Goal: Information Seeking & Learning: Learn about a topic

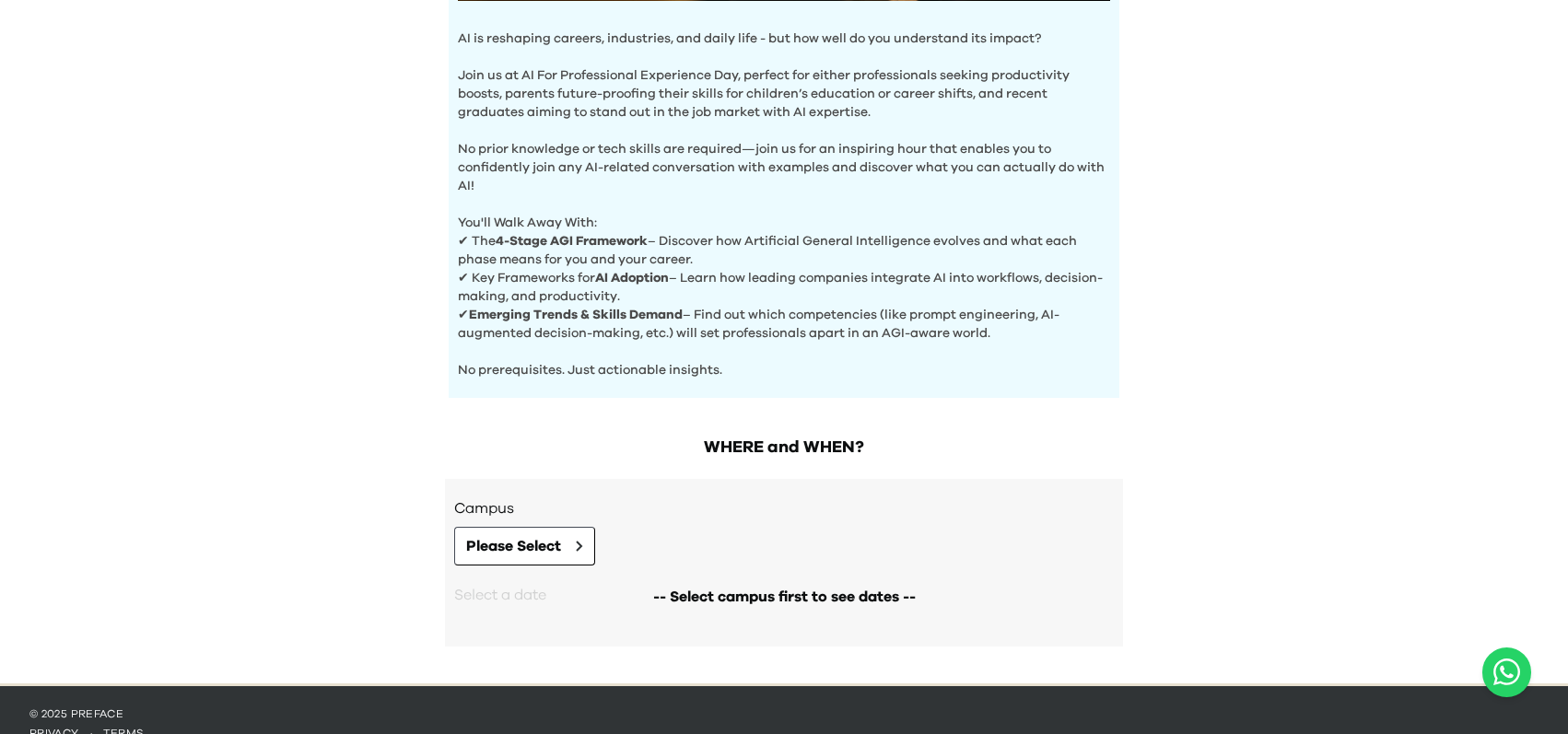
scroll to position [624, 0]
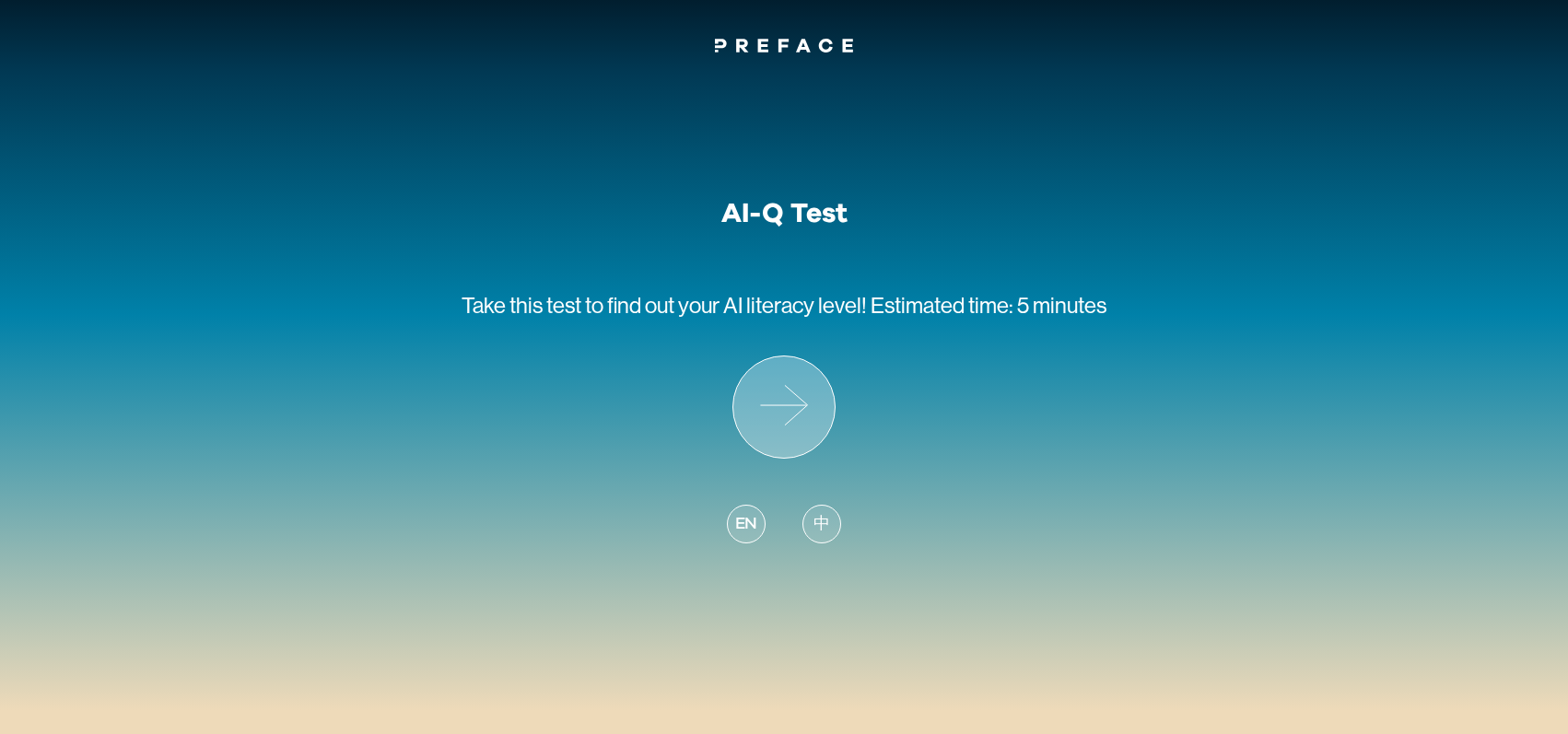
click at [814, 425] on icon at bounding box center [783, 407] width 101 height 101
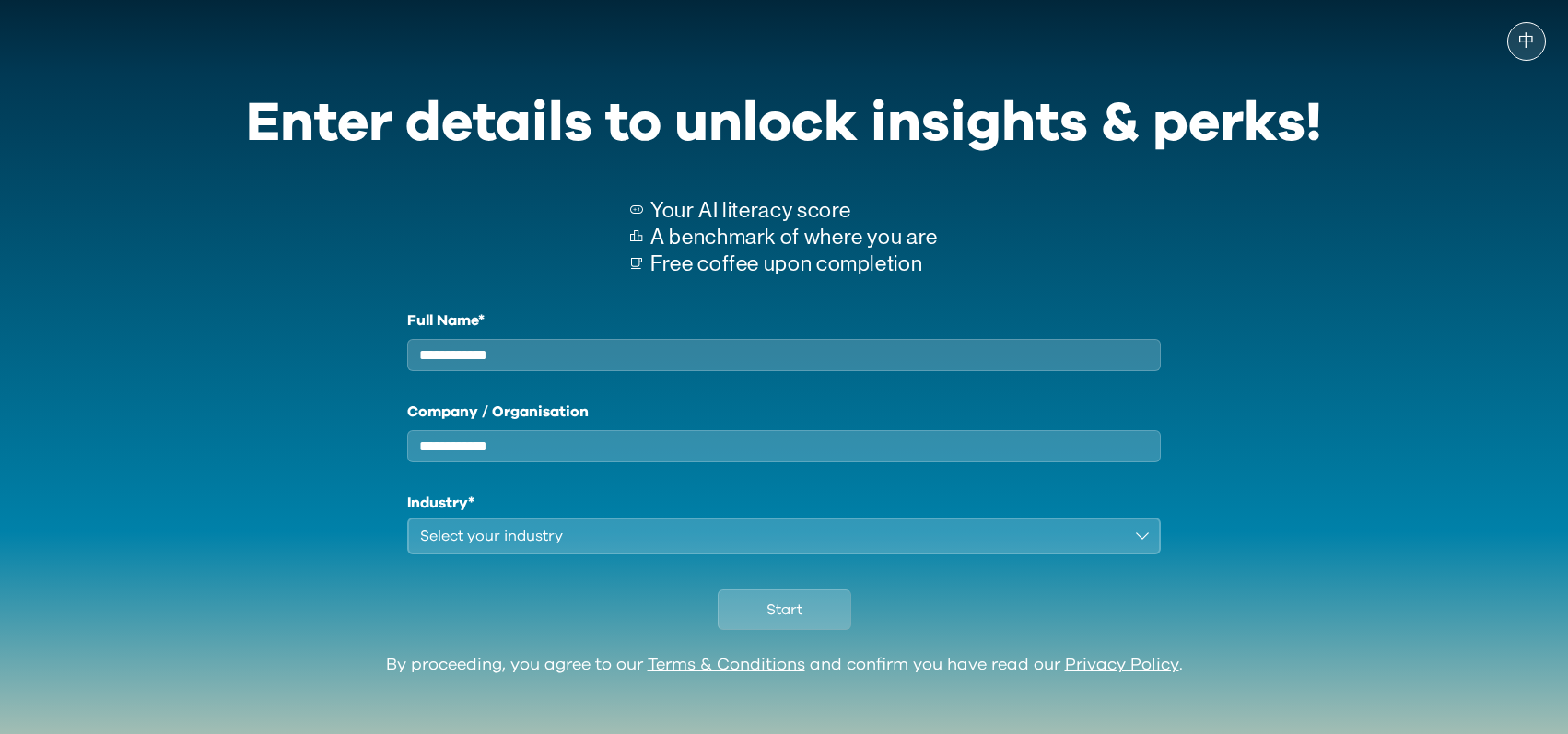
click at [569, 355] on input "Full Name*" at bounding box center [783, 355] width 754 height 32
click at [587, 365] on input "Full Name*" at bounding box center [783, 355] width 754 height 32
click at [512, 555] on button "Select your industry" at bounding box center [783, 536] width 754 height 37
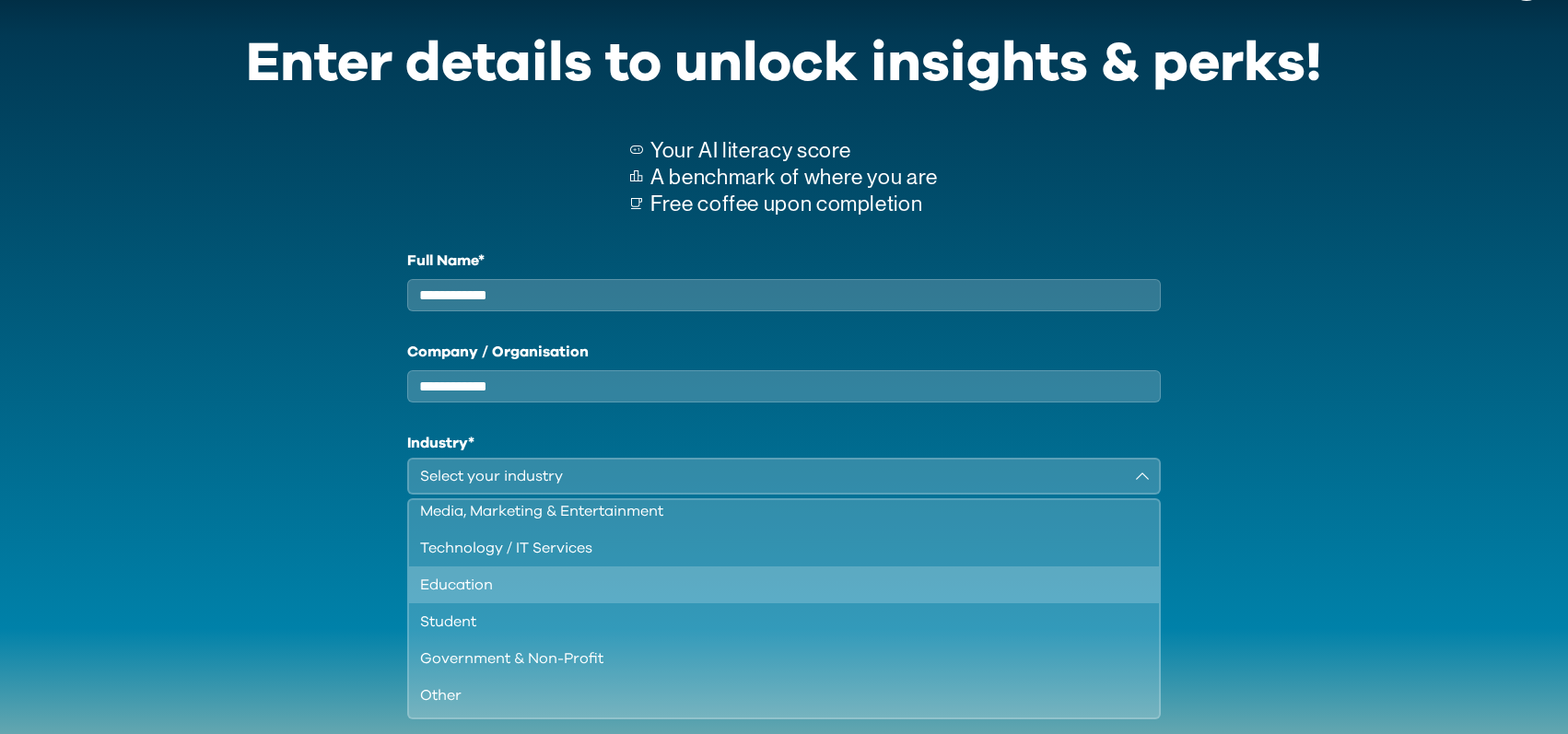
scroll to position [110, 0]
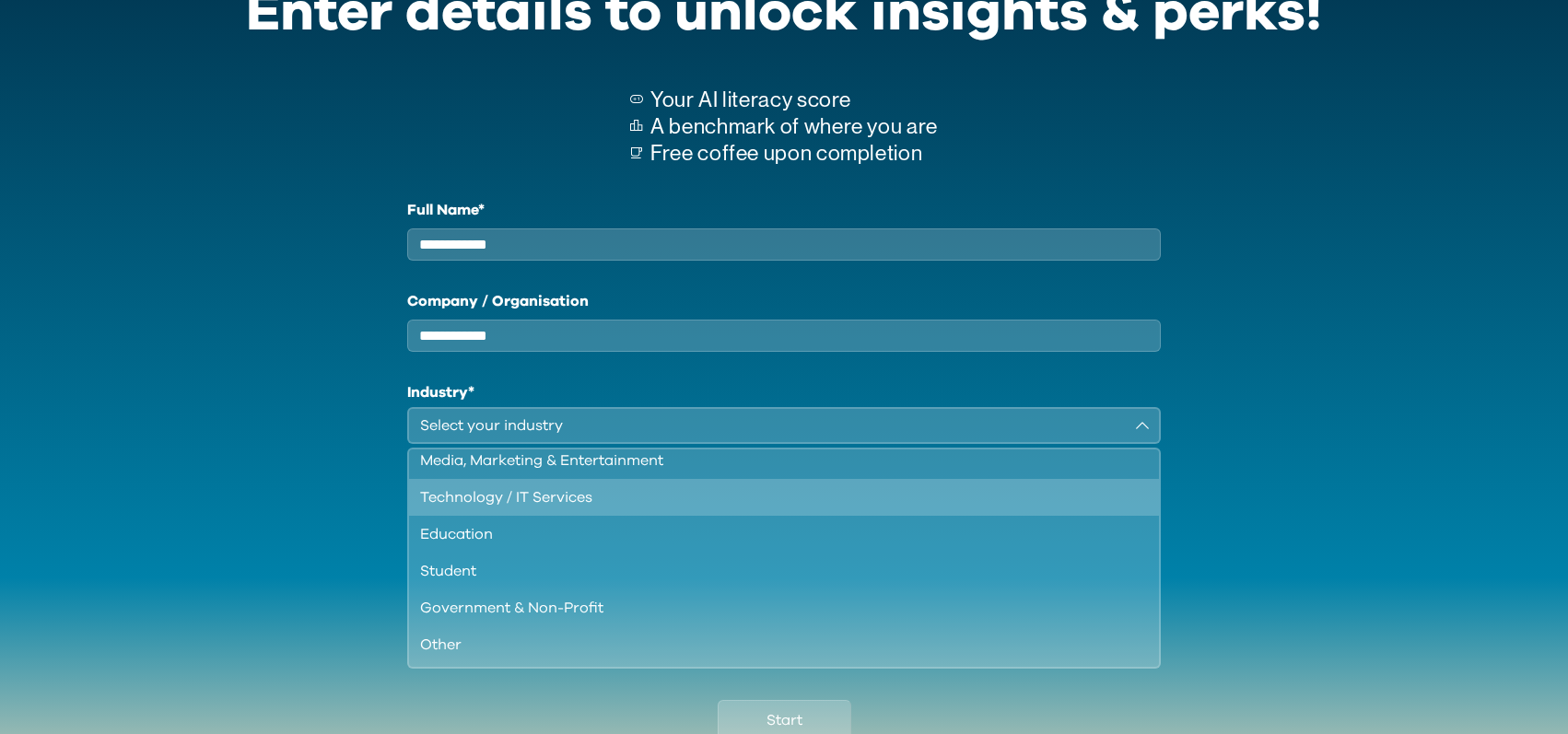
click at [535, 504] on div "Technology / IT Services" at bounding box center [773, 496] width 706 height 22
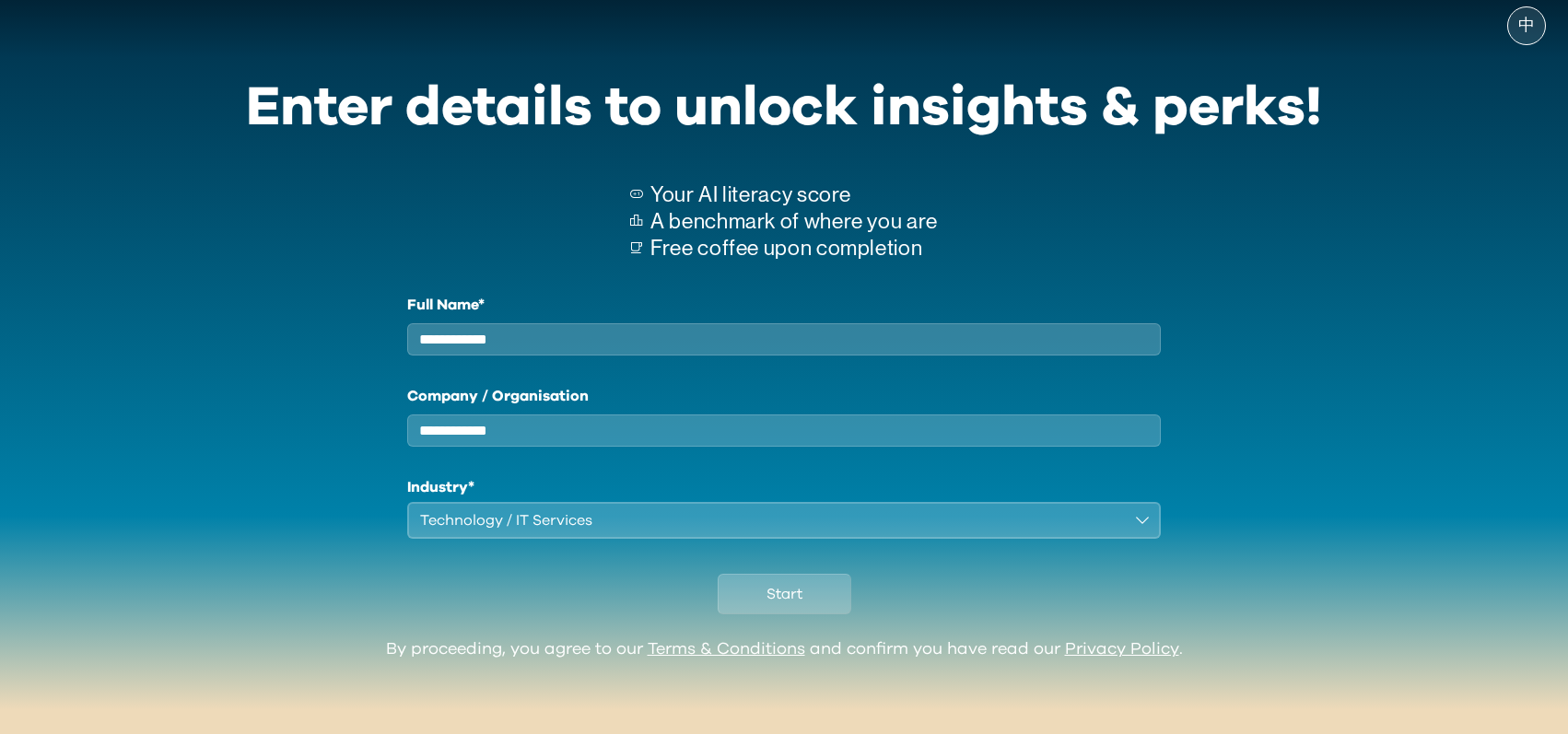
scroll to position [30, 0]
click at [559, 327] on input "Full Name*" at bounding box center [783, 340] width 754 height 32
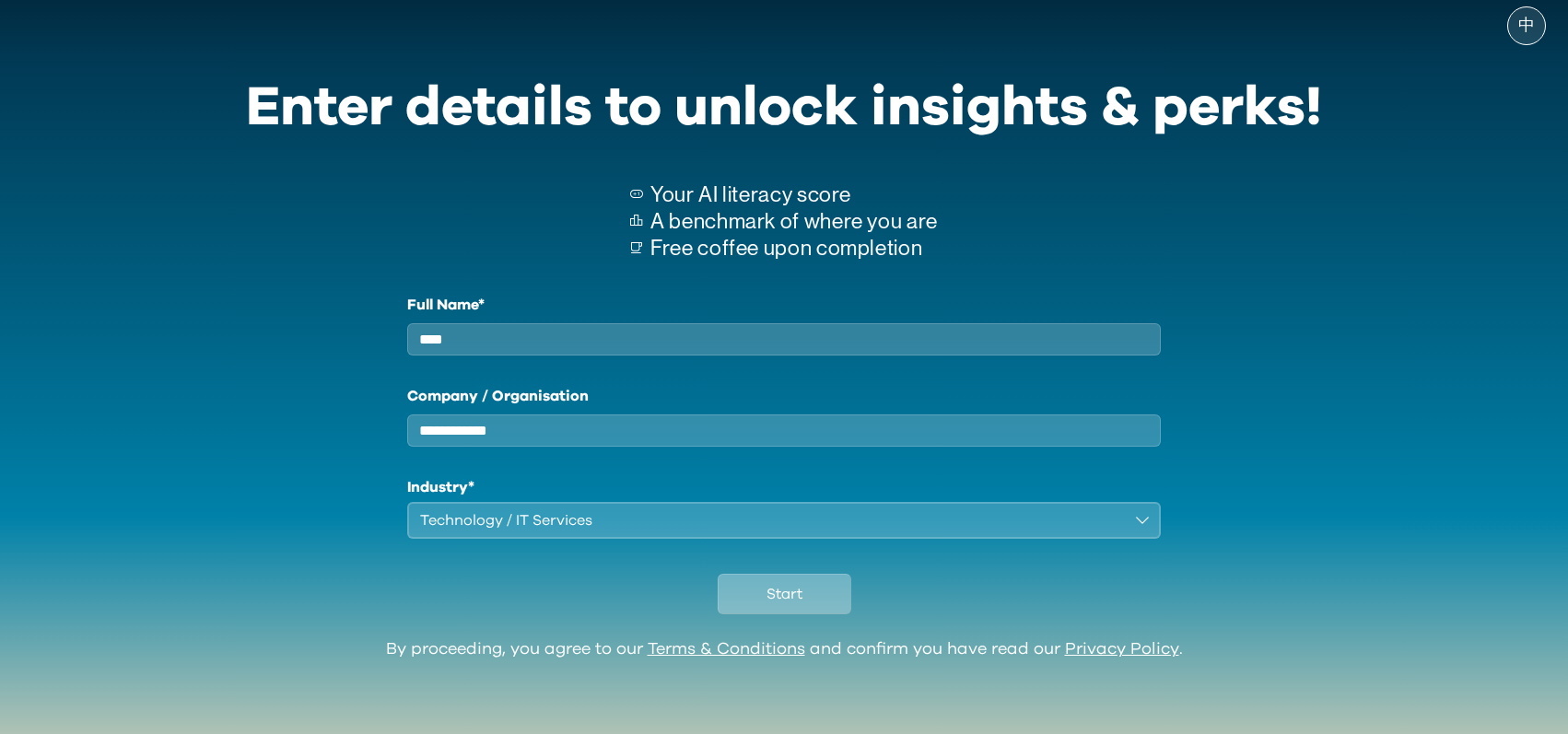
type input "****"
click at [760, 595] on button "Start" at bounding box center [784, 593] width 134 height 41
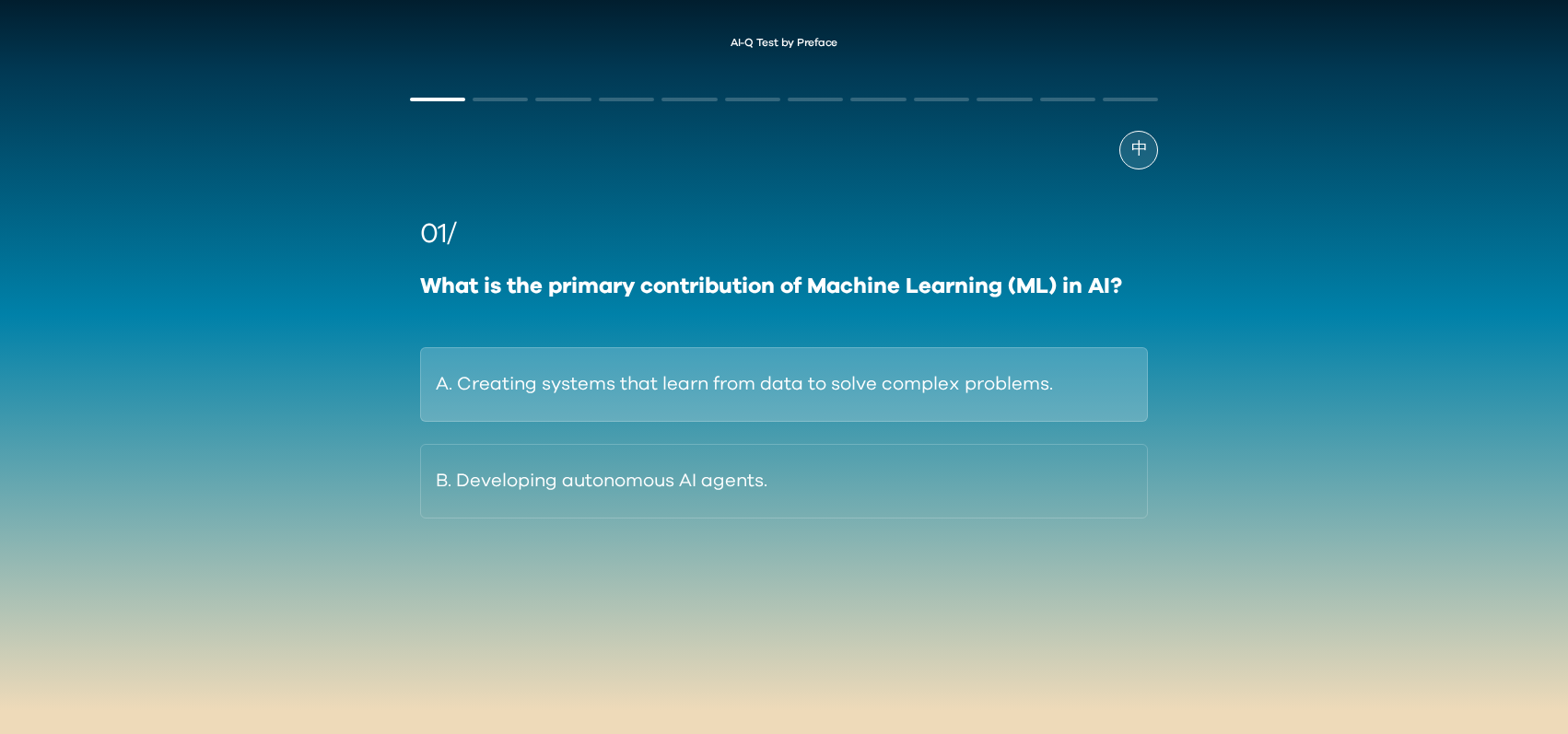
click at [727, 380] on button "A. Creating systems that learn from data to solve complex problems." at bounding box center [784, 384] width 728 height 75
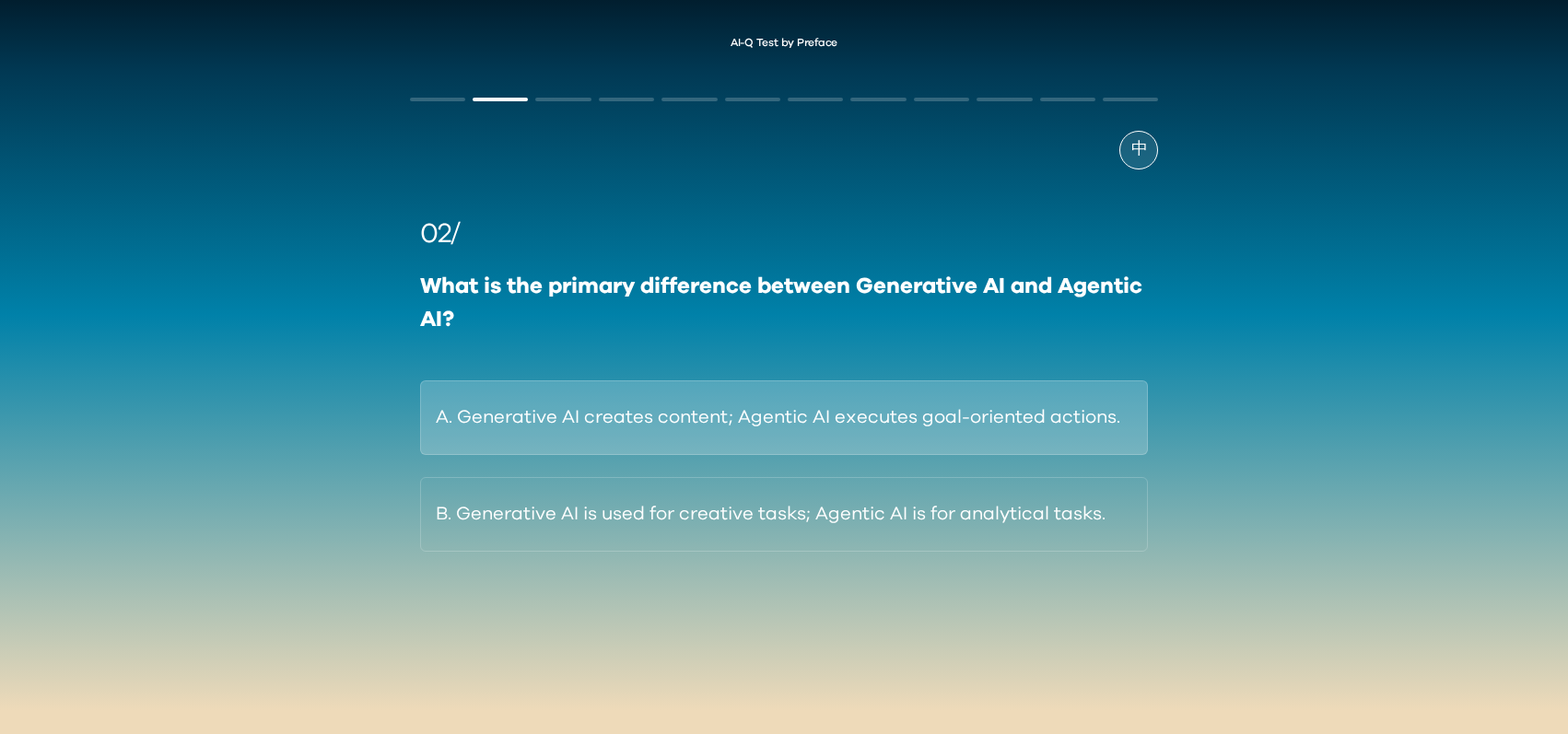
click at [746, 422] on button "A. Generative AI creates content; Agentic AI executes goal-oriented actions." at bounding box center [784, 417] width 728 height 75
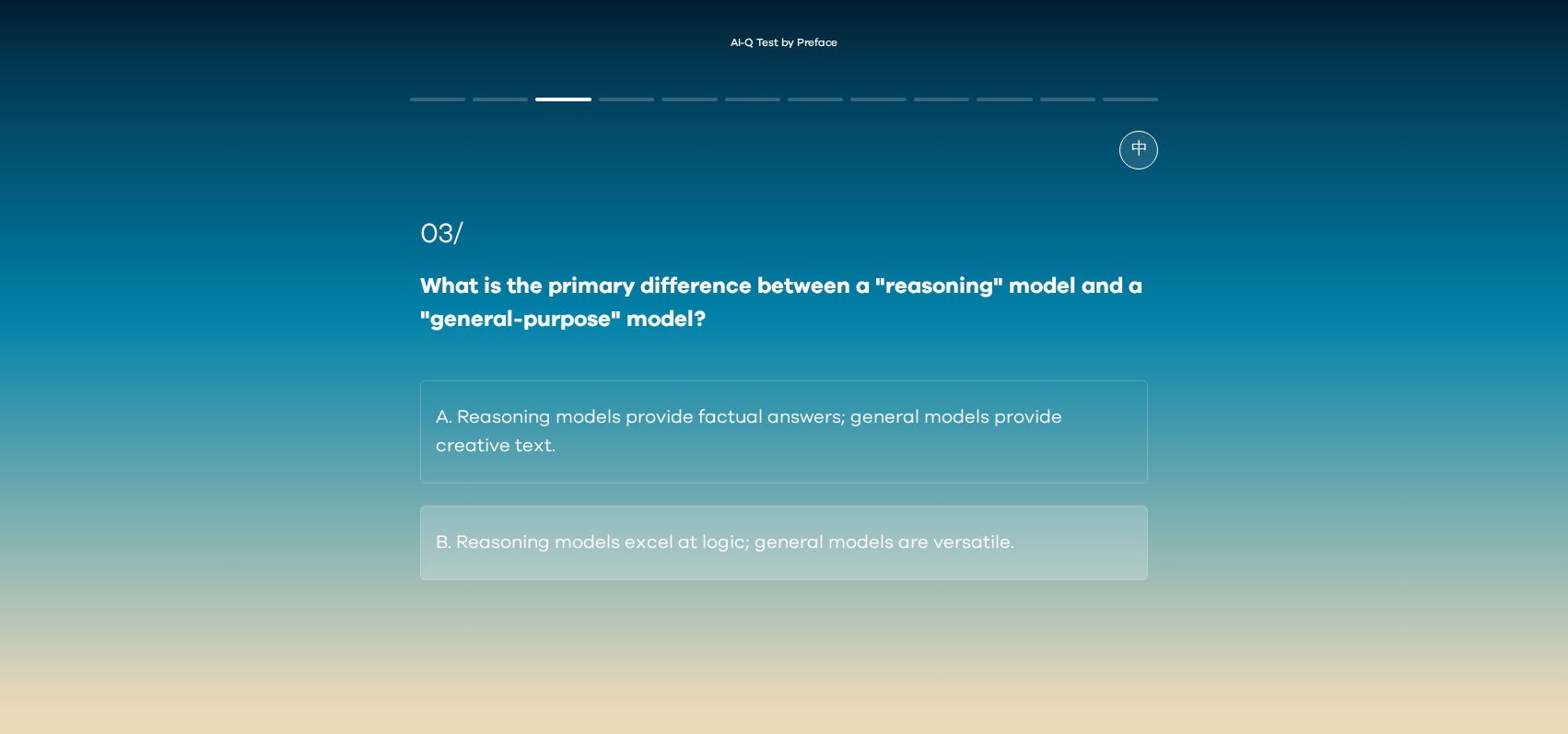
click at [670, 554] on button "B. Reasoning models excel at logic; general models are versatile." at bounding box center [784, 542] width 728 height 75
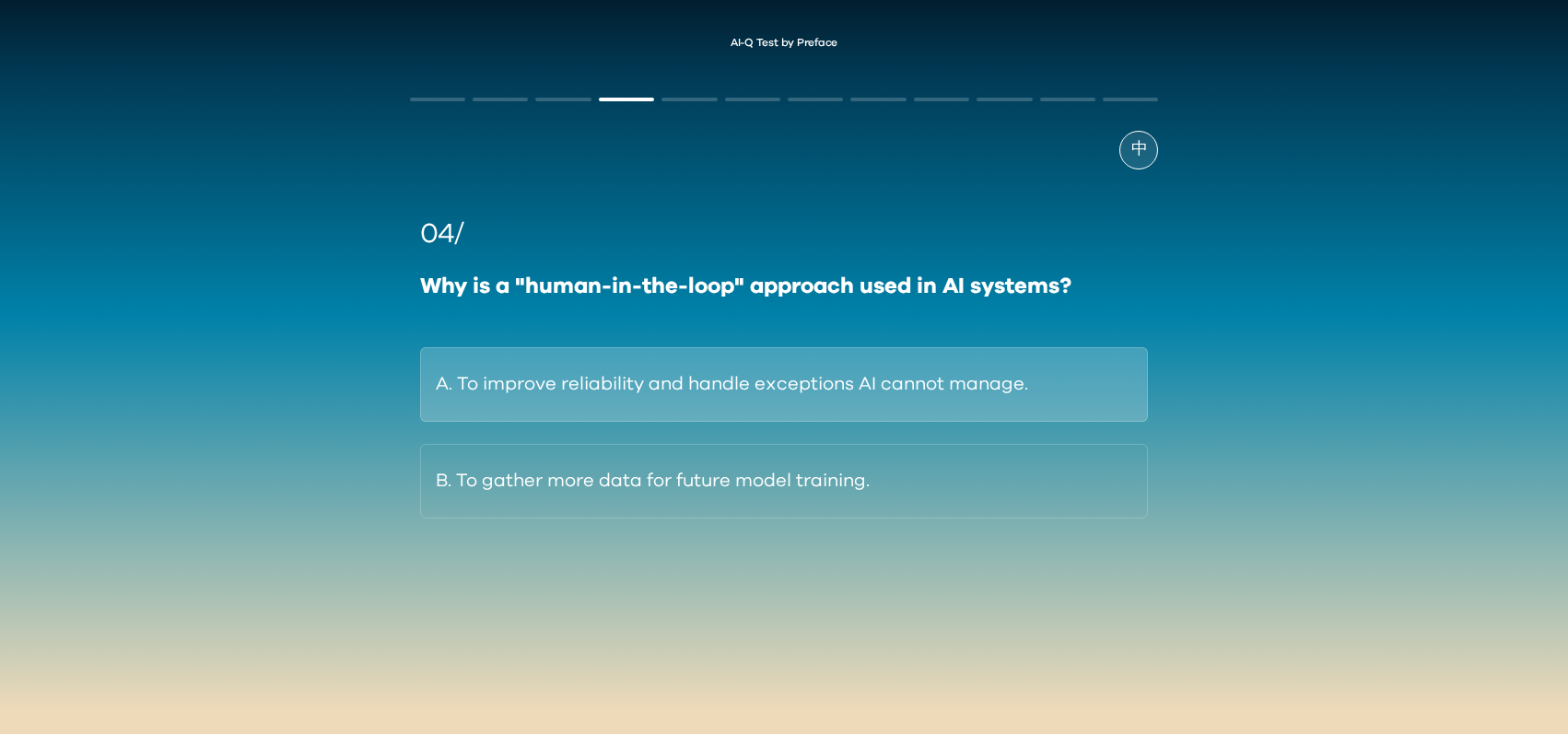
click at [699, 391] on button "A. To improve reliability and handle exceptions AI cannot manage." at bounding box center [784, 384] width 728 height 75
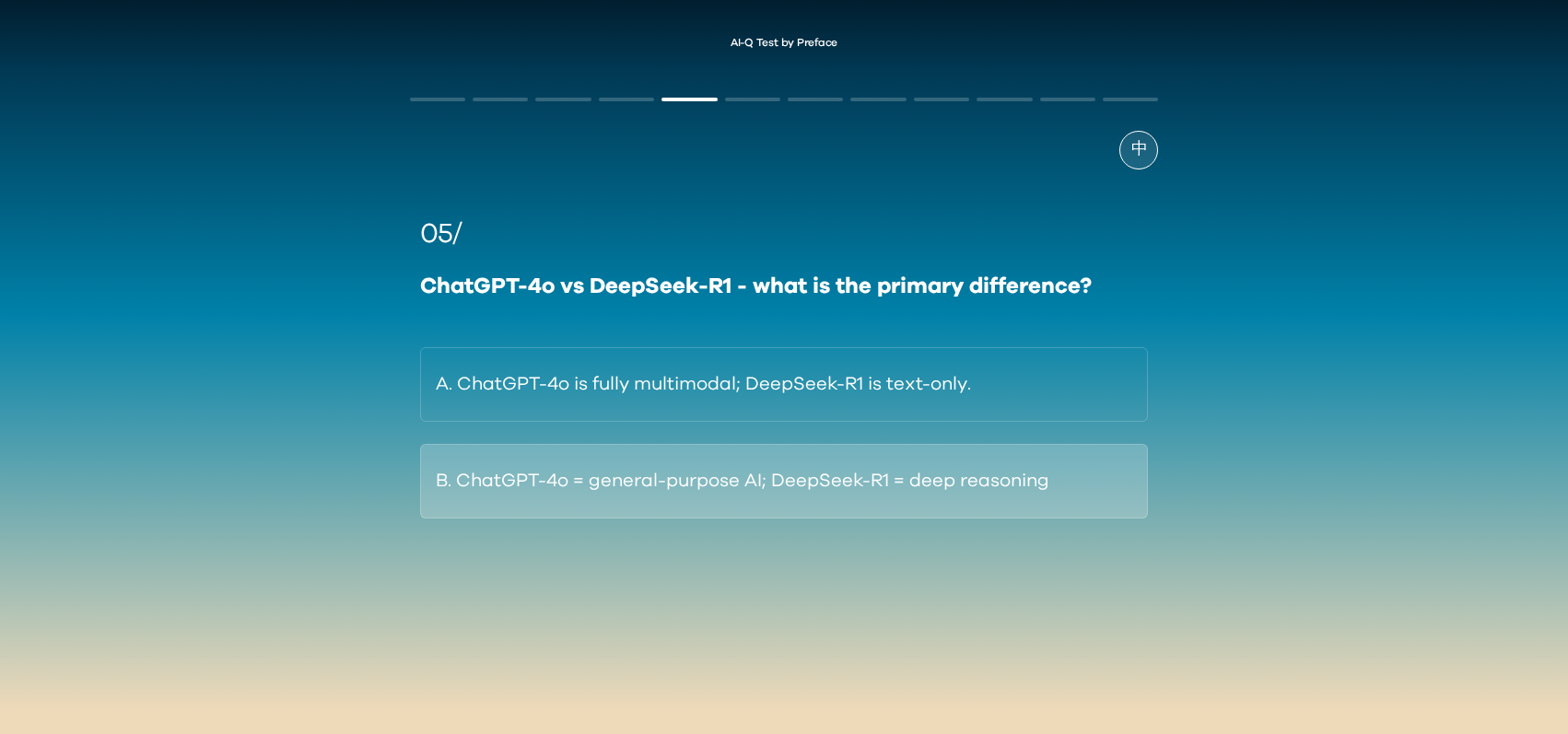
click at [905, 493] on button "B. ChatGPT-4o = general-purpose AI; DeepSeek-R1 = deep reasoning" at bounding box center [784, 481] width 728 height 75
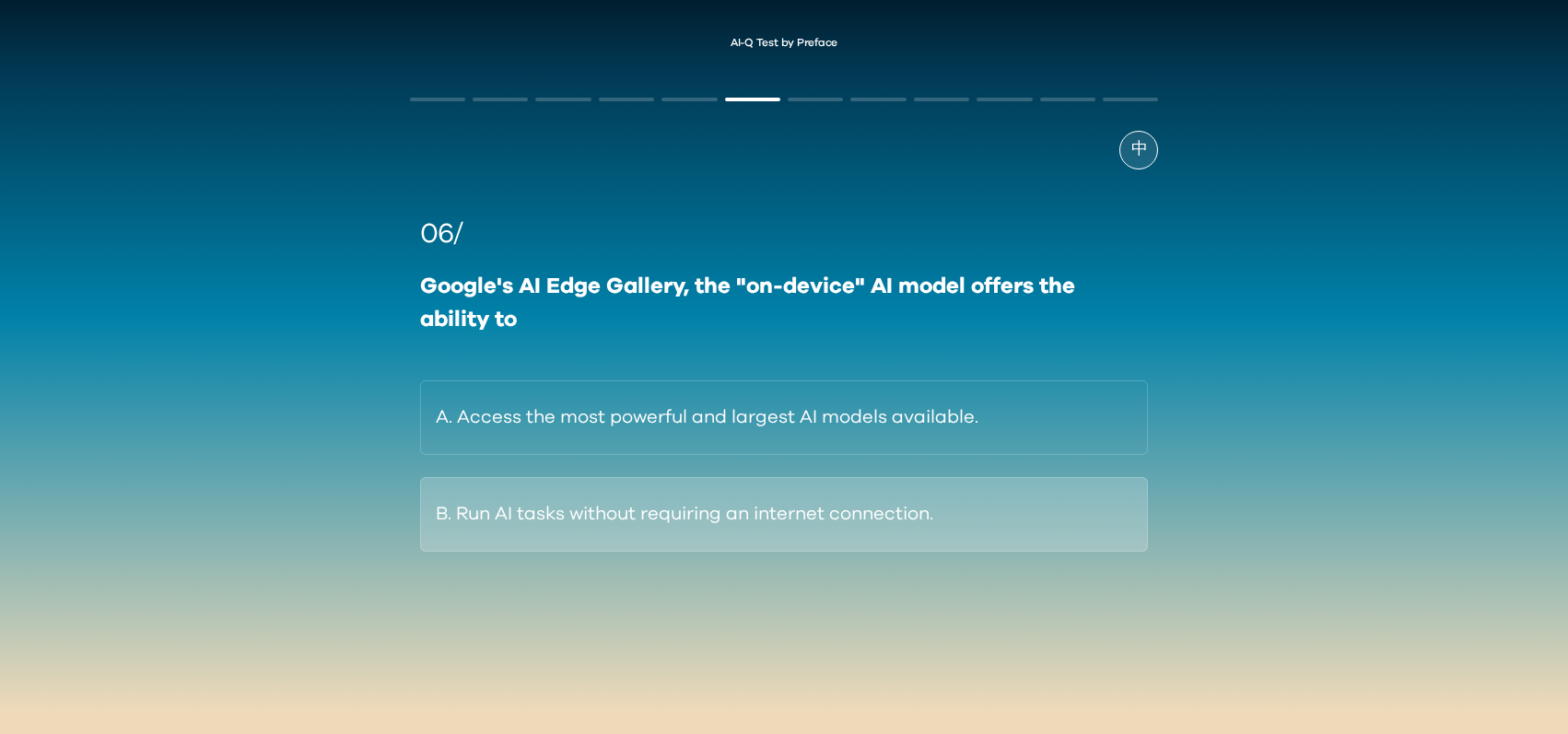
click at [748, 514] on button "B. Run AI tasks without requiring an internet connection." at bounding box center [784, 514] width 728 height 75
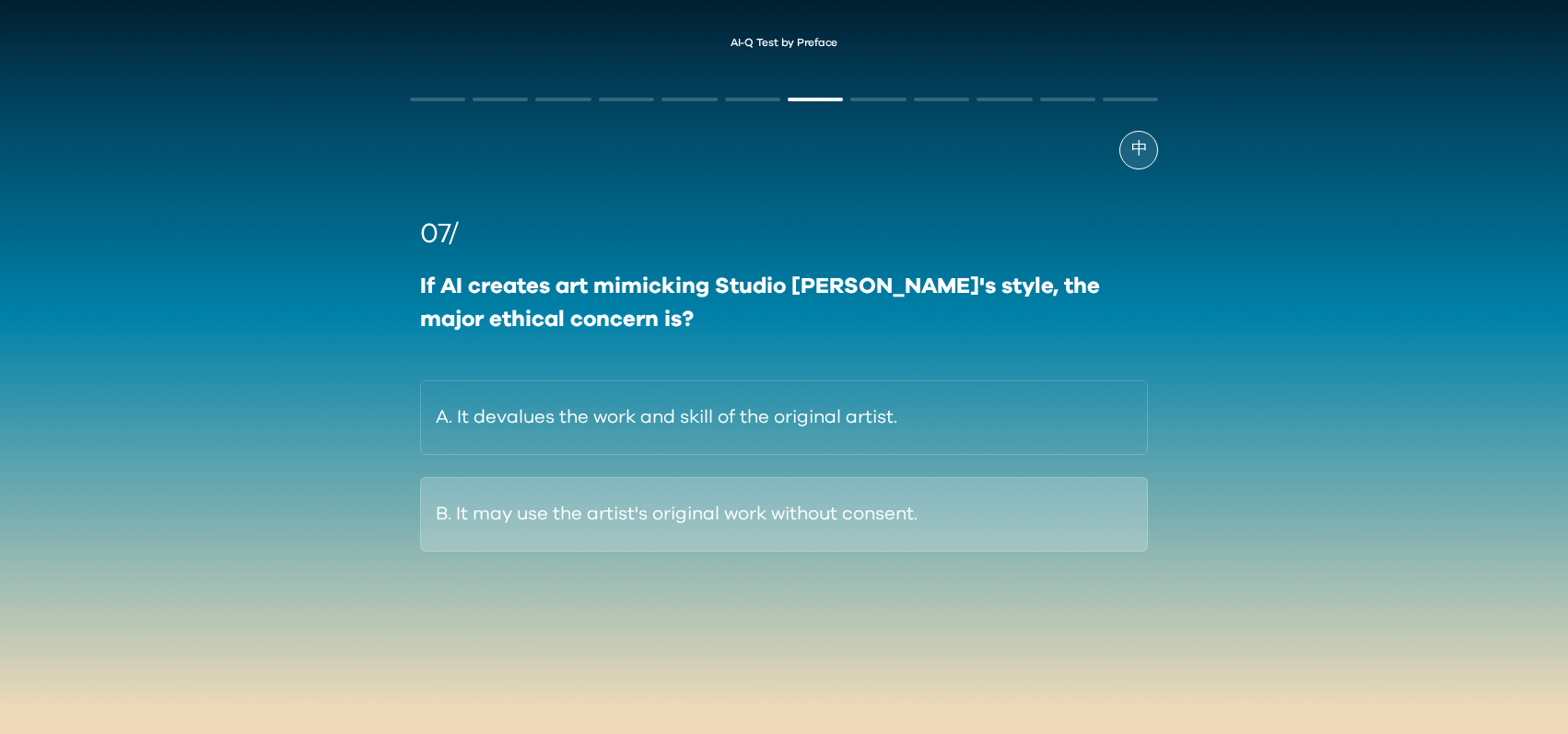
click at [829, 506] on button "B. It may use the artist's original work without consent." at bounding box center [784, 514] width 728 height 75
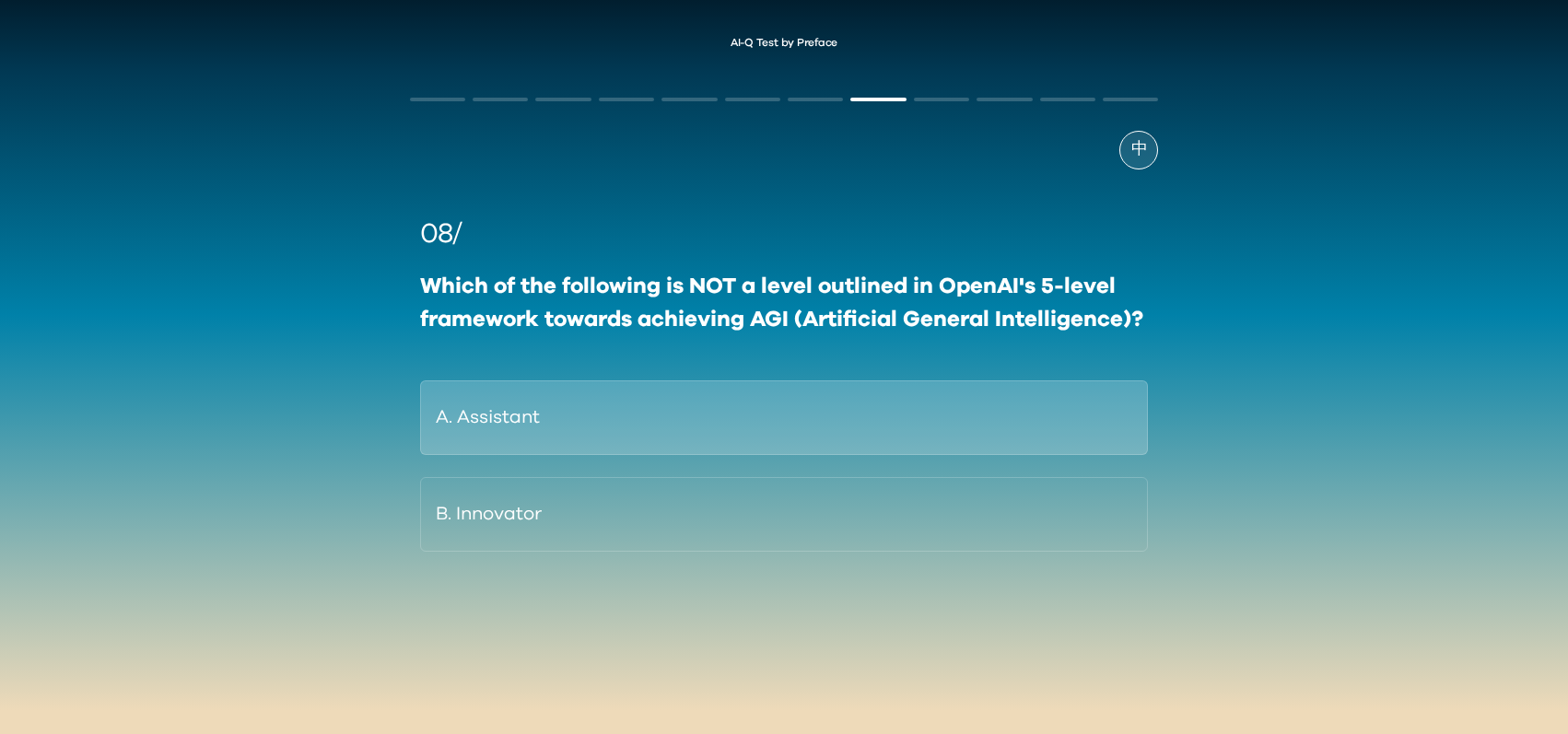
click at [730, 407] on button "A. Assistant" at bounding box center [784, 417] width 728 height 75
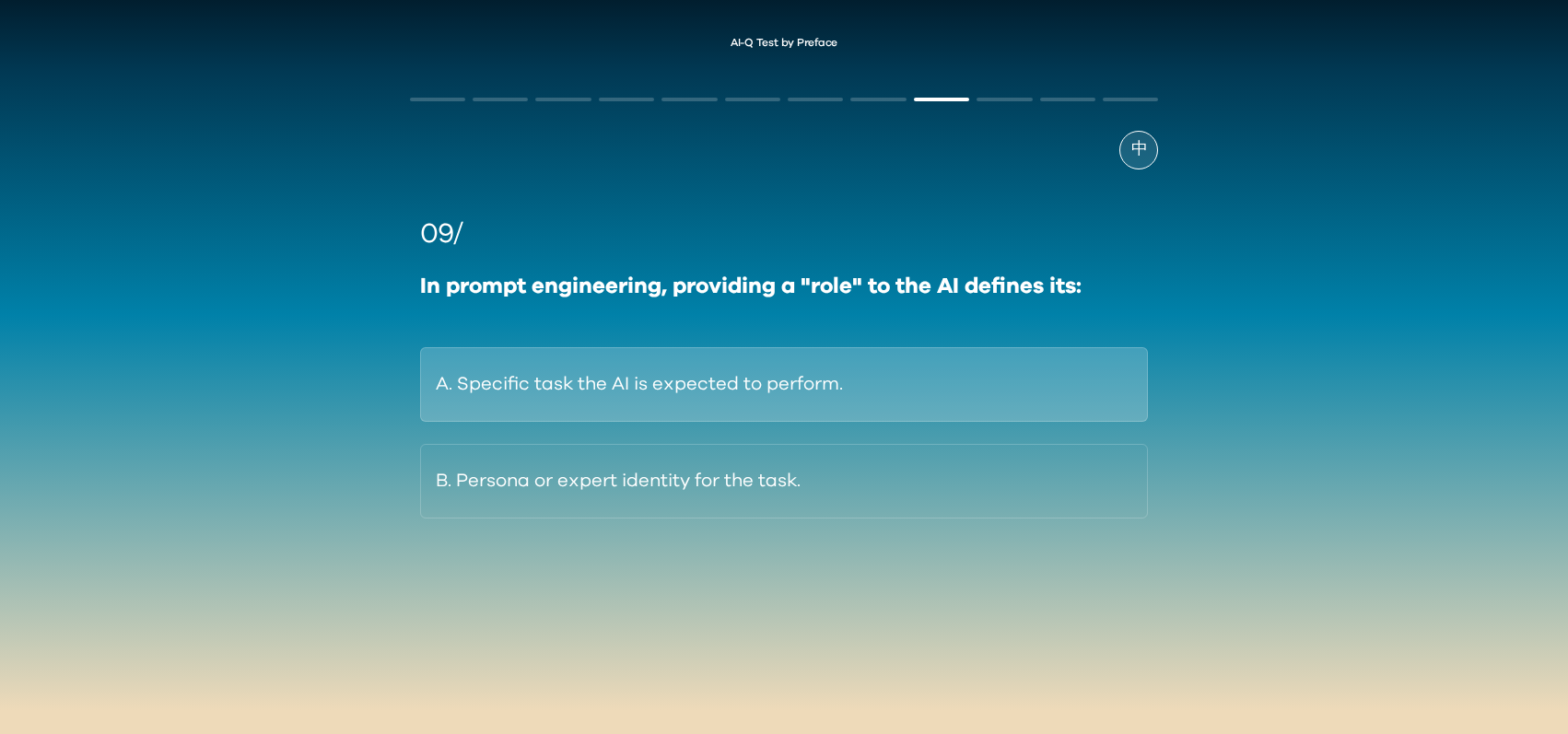
click at [766, 396] on button "A. Specific task the AI is expected to perform." at bounding box center [784, 384] width 728 height 75
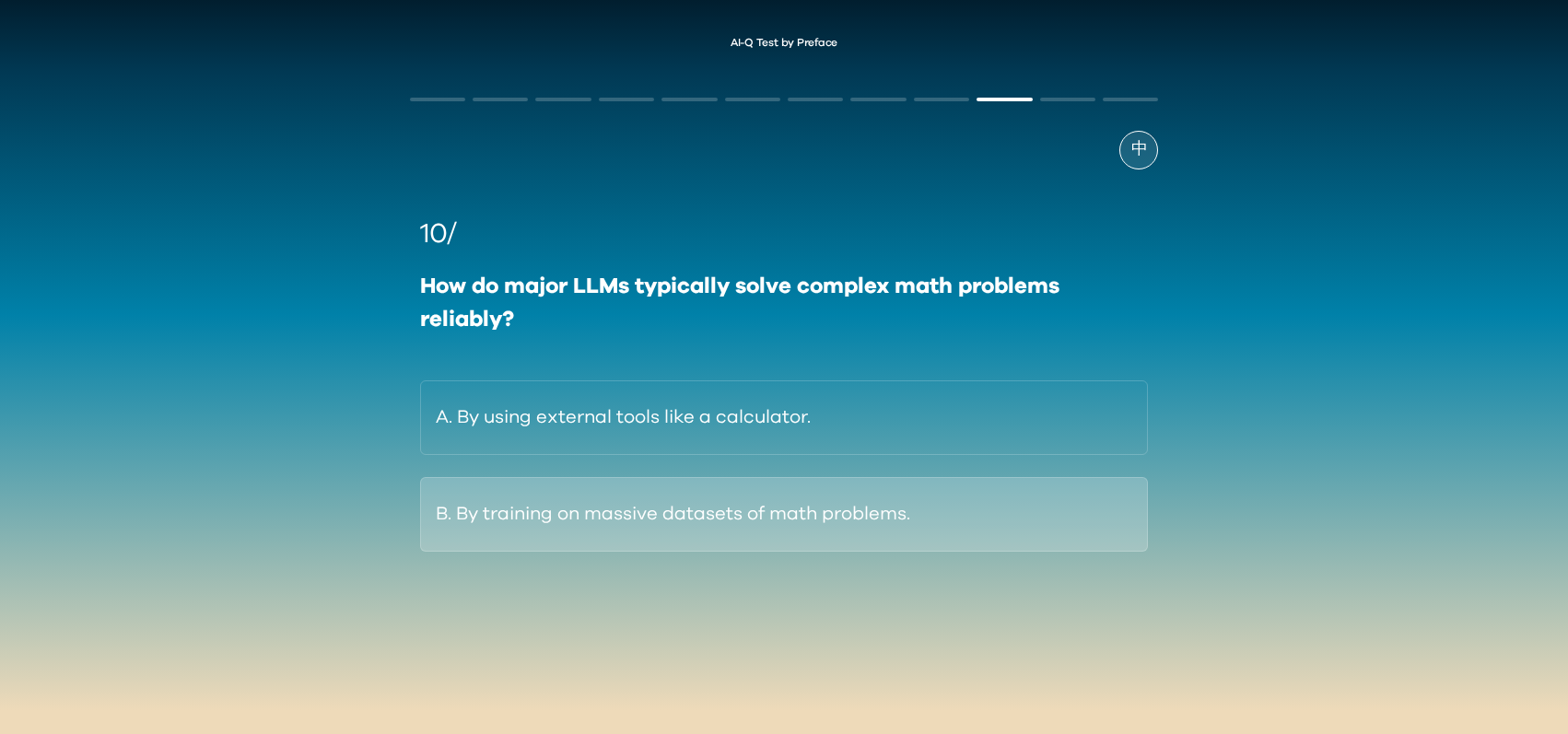
click at [826, 535] on button "B. By training on massive datasets of math problems." at bounding box center [784, 514] width 728 height 75
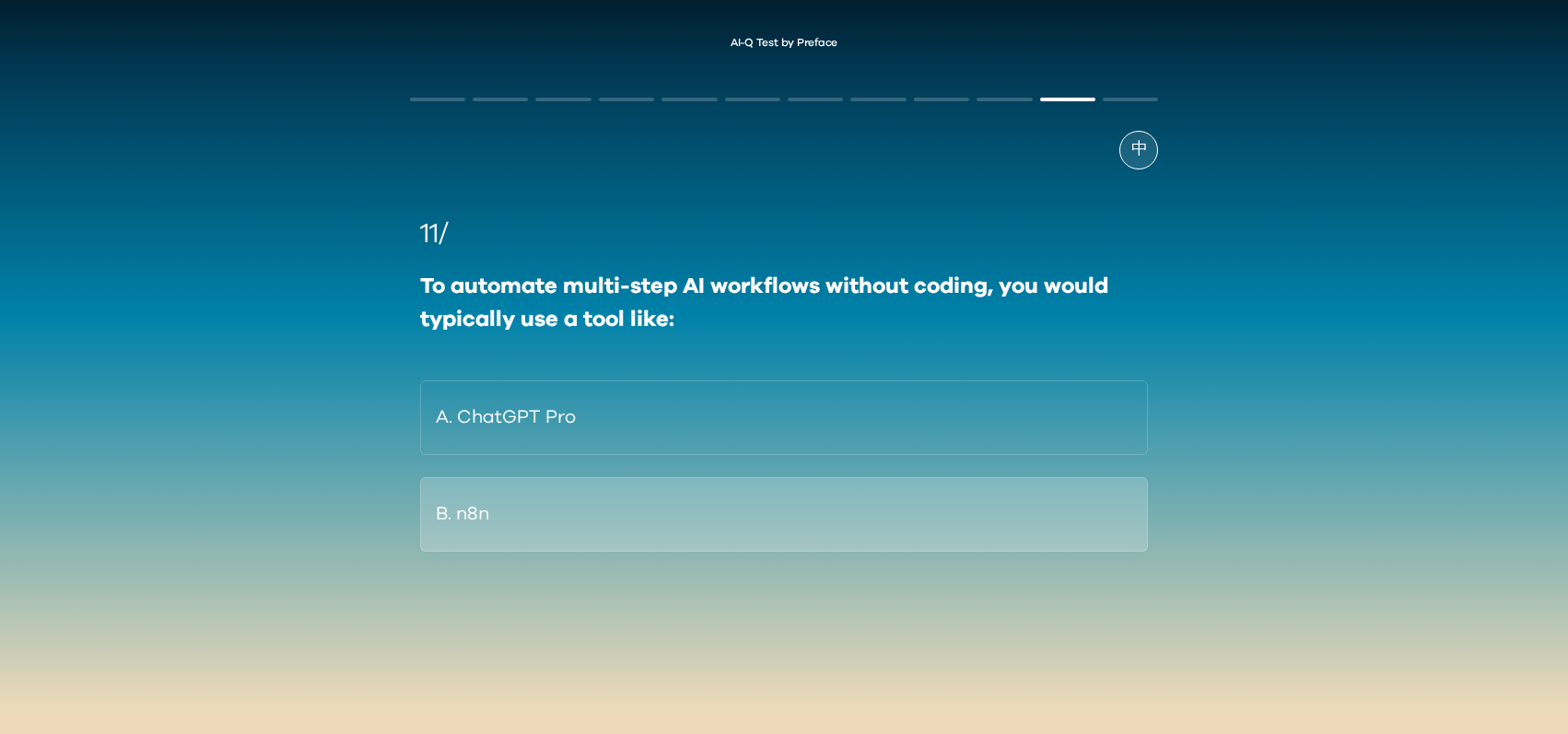
click at [660, 508] on button "B. n8n" at bounding box center [784, 514] width 728 height 75
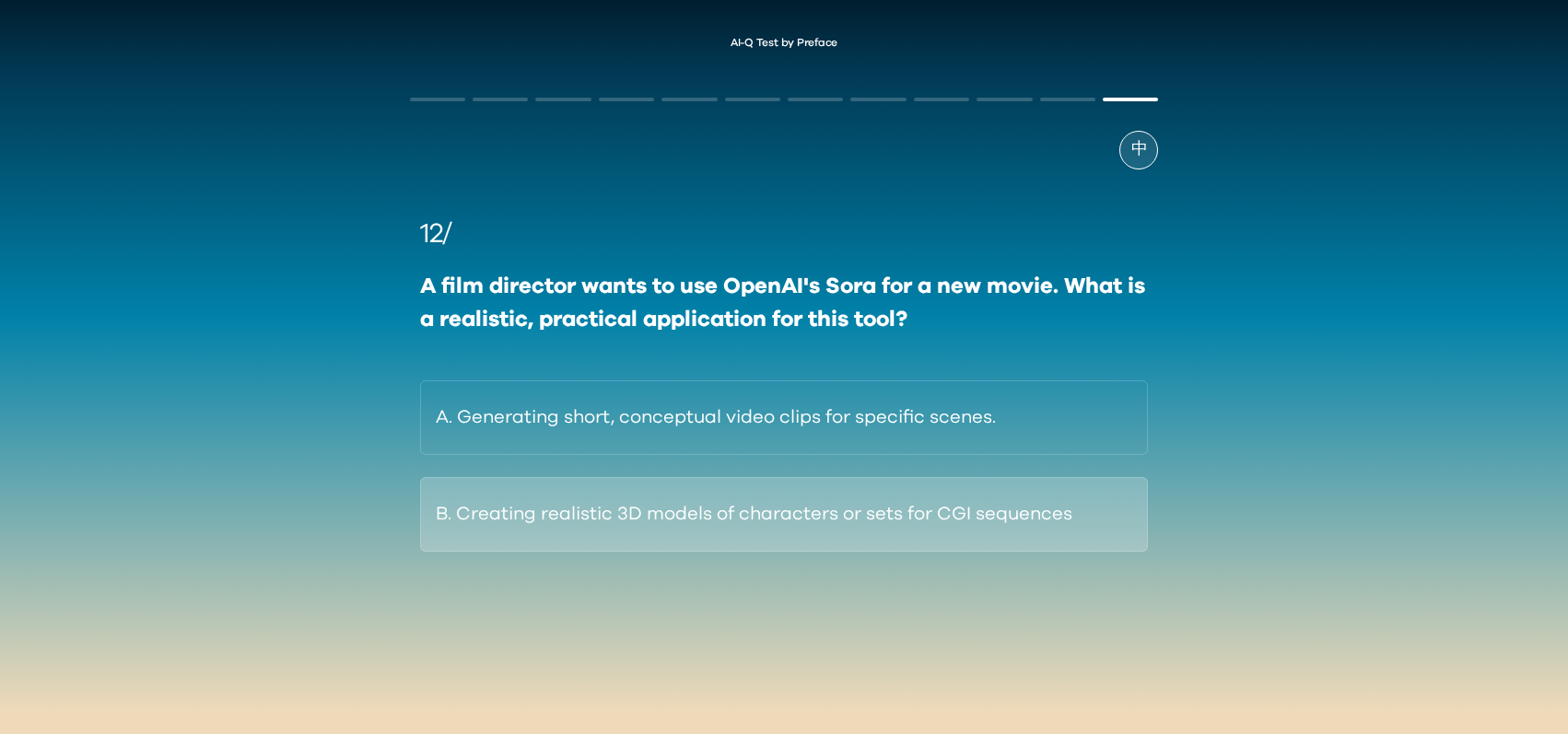
click at [836, 509] on button "B. Creating realistic 3D models of characters or sets for CGI sequences" at bounding box center [784, 514] width 728 height 75
